Goal: Navigation & Orientation: Understand site structure

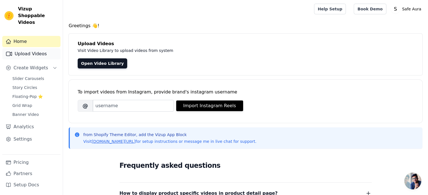
click at [30, 48] on link "Upload Videos" at bounding box center [31, 53] width 58 height 11
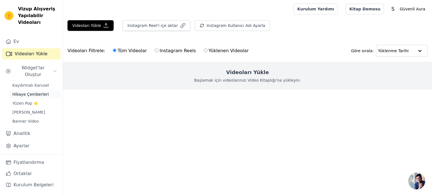
click at [40, 92] on font "Hikaye Çemberleri" at bounding box center [30, 94] width 37 height 4
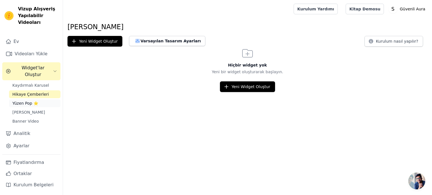
click at [33, 101] on font "Yüzen Pop ⭐" at bounding box center [25, 103] width 26 height 4
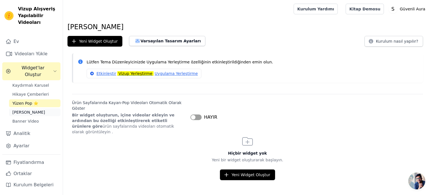
click at [33, 110] on font "Izgara Sarma" at bounding box center [28, 112] width 33 height 4
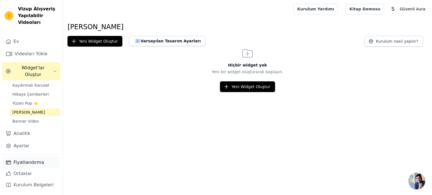
click at [30, 162] on font "Fiyatlandırma" at bounding box center [28, 162] width 31 height 5
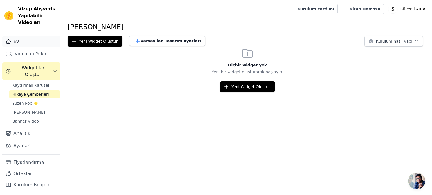
click at [19, 41] on link "Ev" at bounding box center [31, 41] width 58 height 11
